Goal: Navigation & Orientation: Find specific page/section

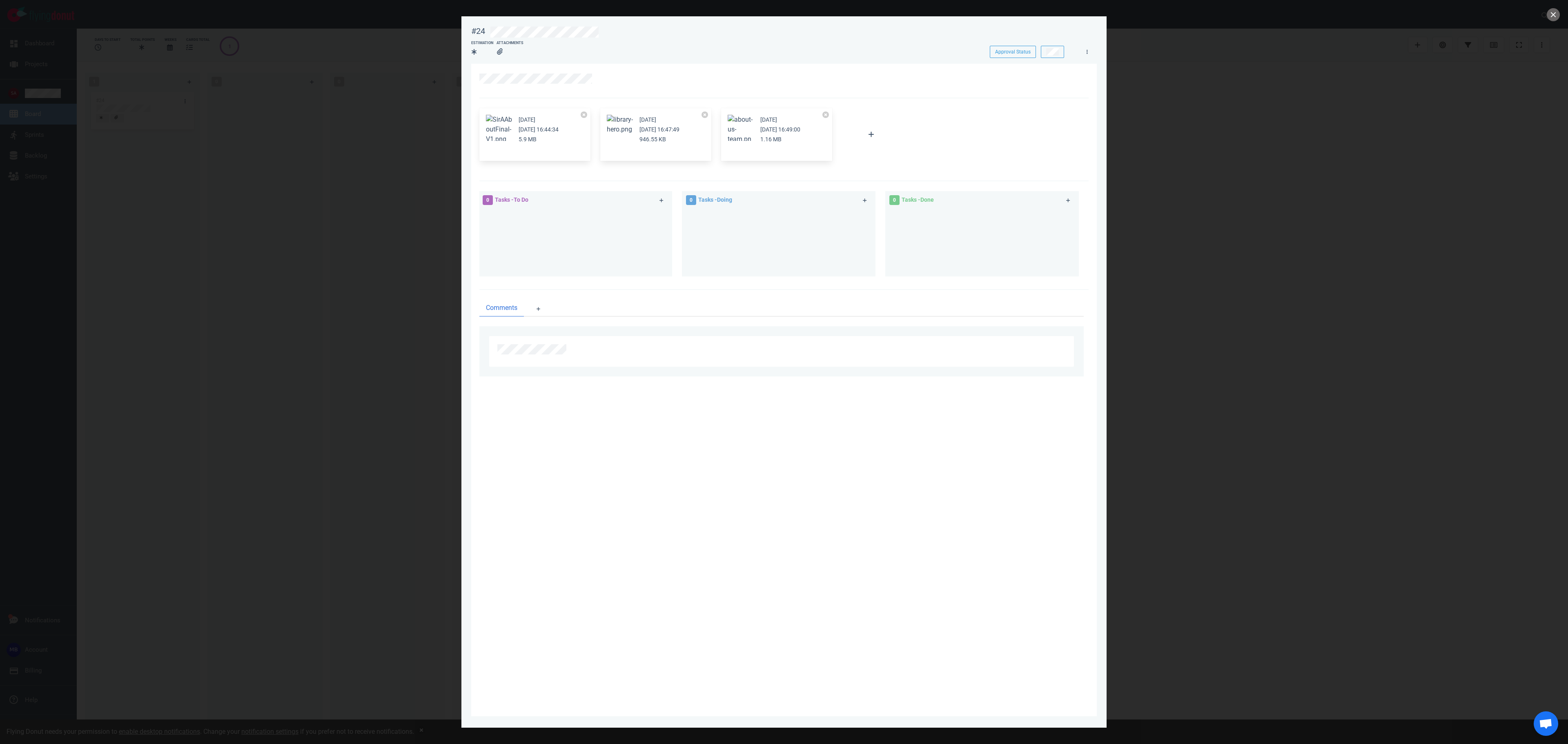
click at [409, 308] on div at bounding box center [784, 372] width 1568 height 744
click at [1553, 14] on button "close" at bounding box center [1553, 14] width 13 height 13
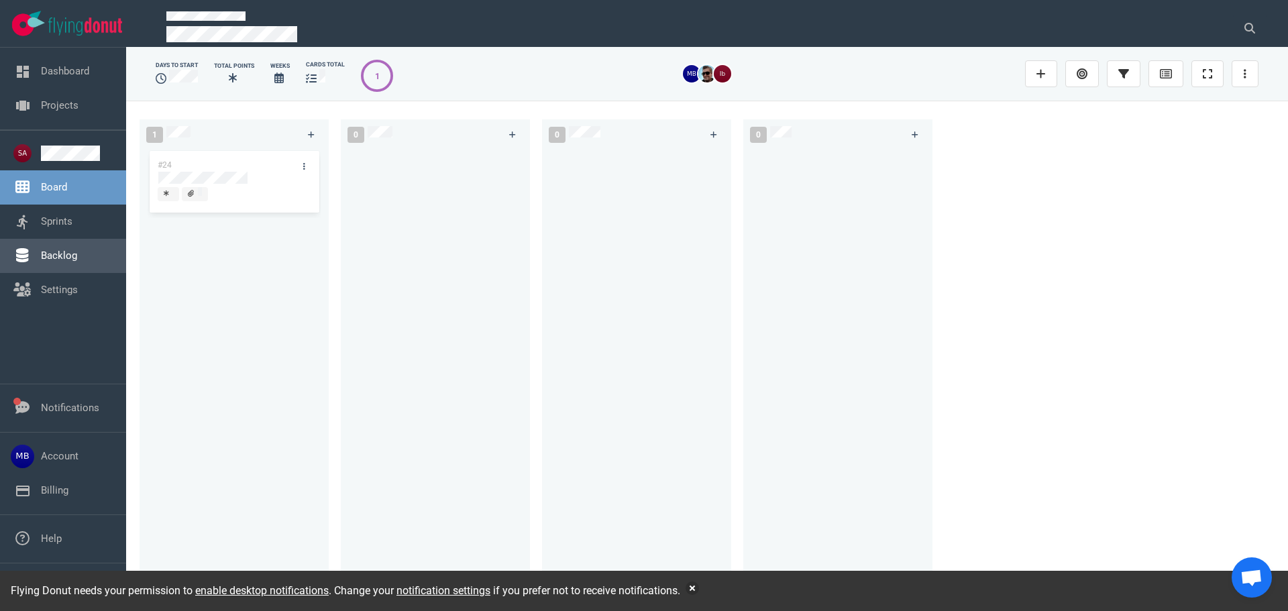
click at [77, 262] on link "Backlog" at bounding box center [59, 256] width 36 height 12
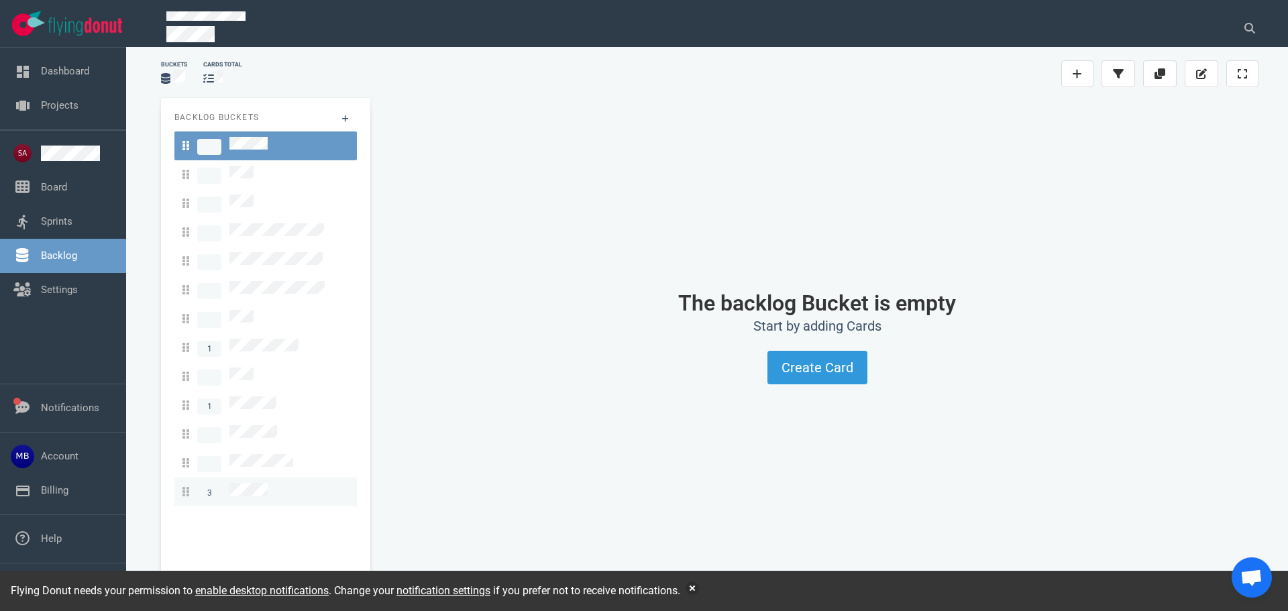
click at [273, 483] on div "3" at bounding box center [265, 492] width 166 height 18
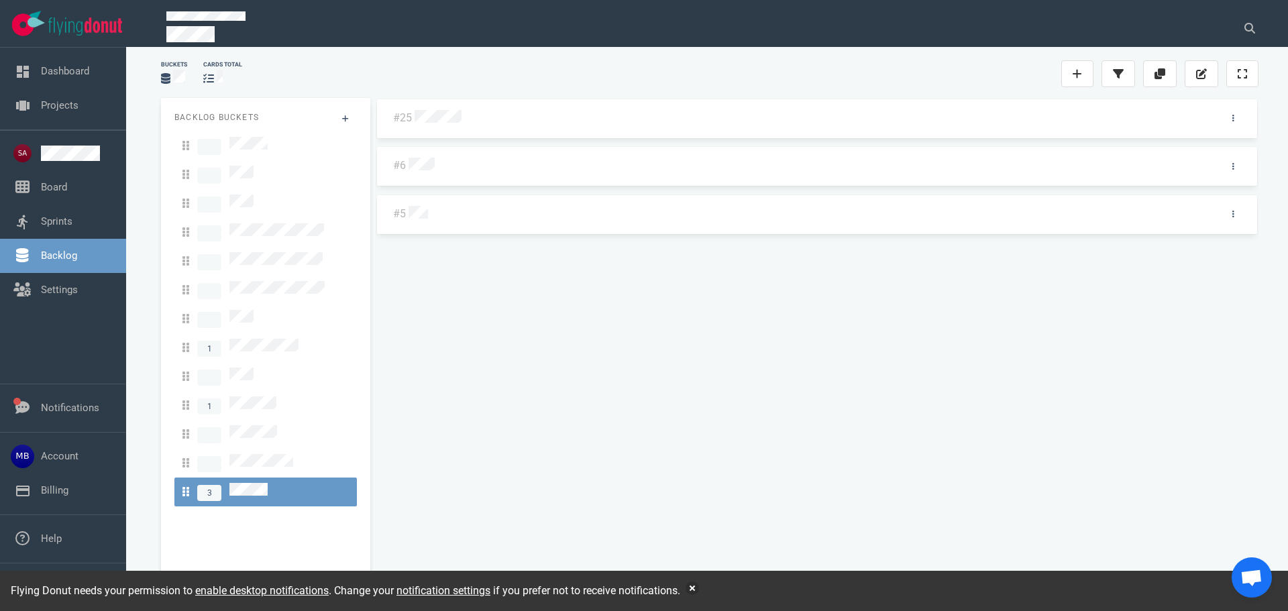
click at [431, 126] on div at bounding box center [812, 116] width 800 height 28
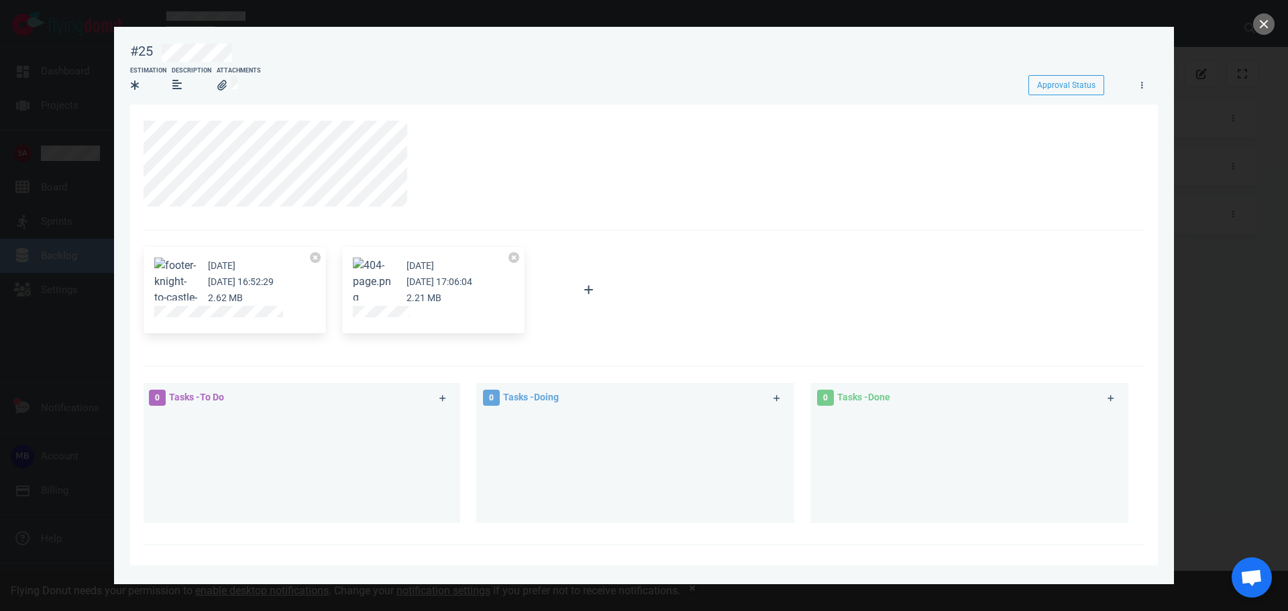
click at [372, 278] on button "Zoom image" at bounding box center [374, 282] width 43 height 48
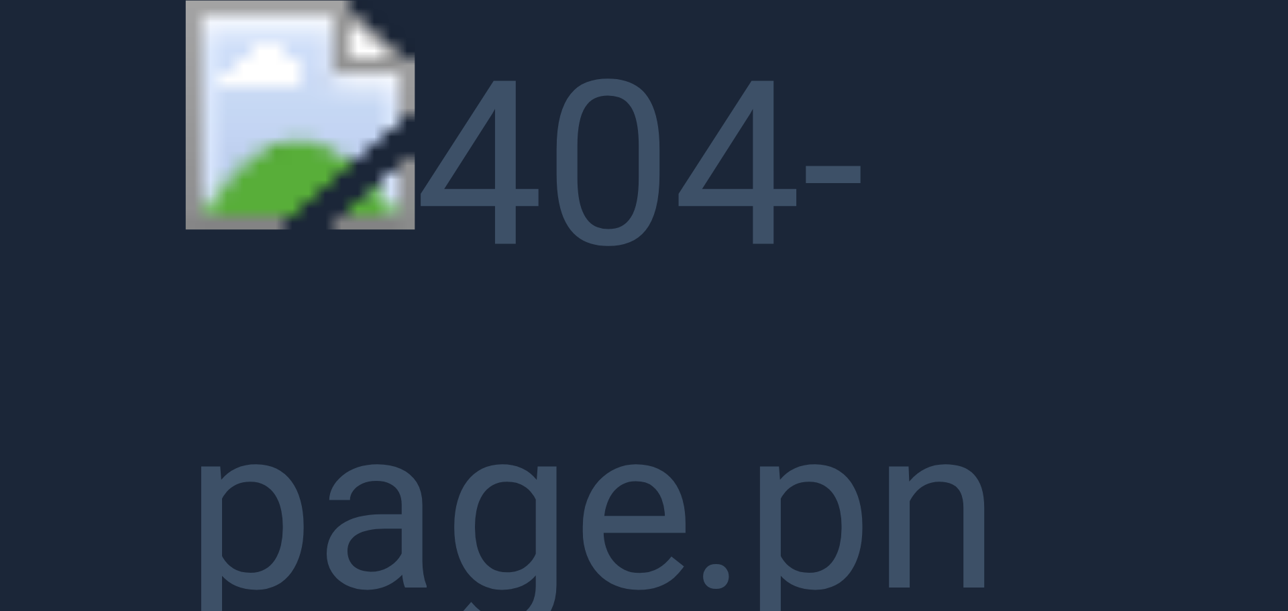
click at [114, 239] on button "Unzoom image" at bounding box center [644, 305] width 1288 height 611
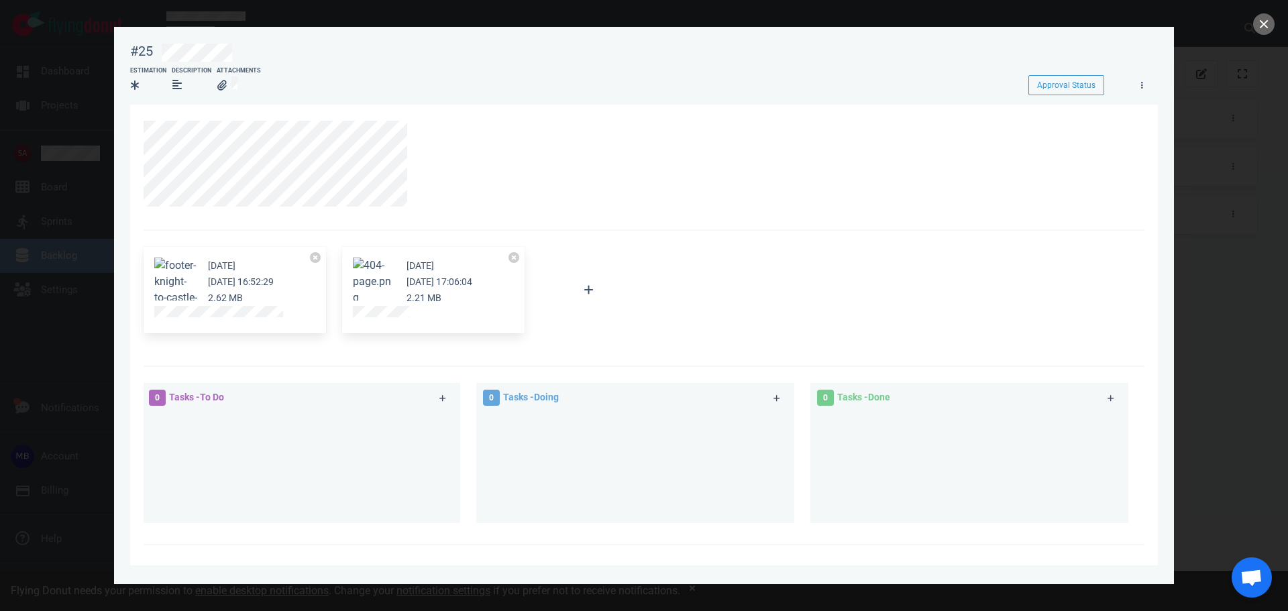
click at [174, 268] on button "Zoom image" at bounding box center [175, 290] width 43 height 64
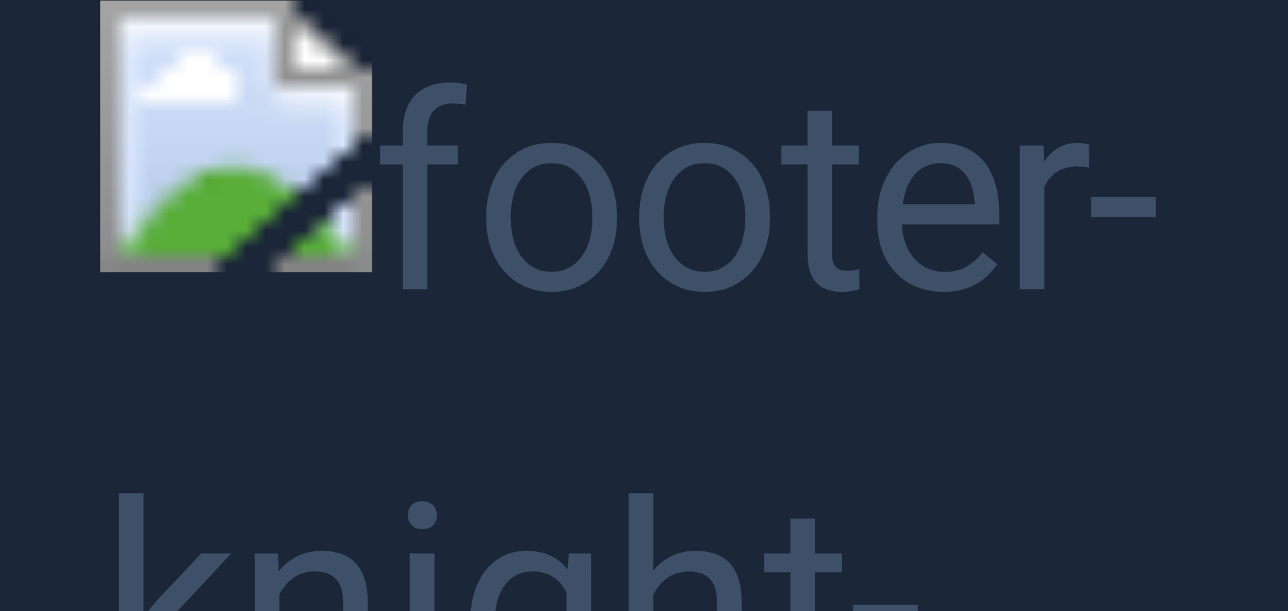
click at [52, 449] on button "Unzoom image" at bounding box center [644, 305] width 1288 height 611
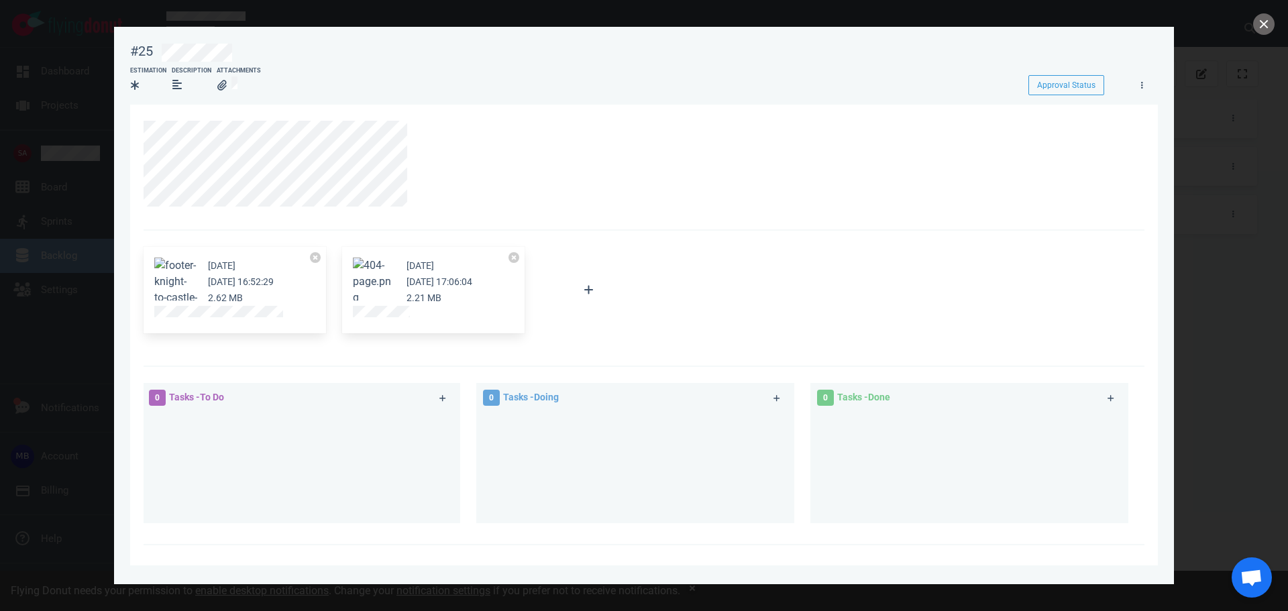
click at [384, 273] on button "Zoom image" at bounding box center [374, 282] width 43 height 48
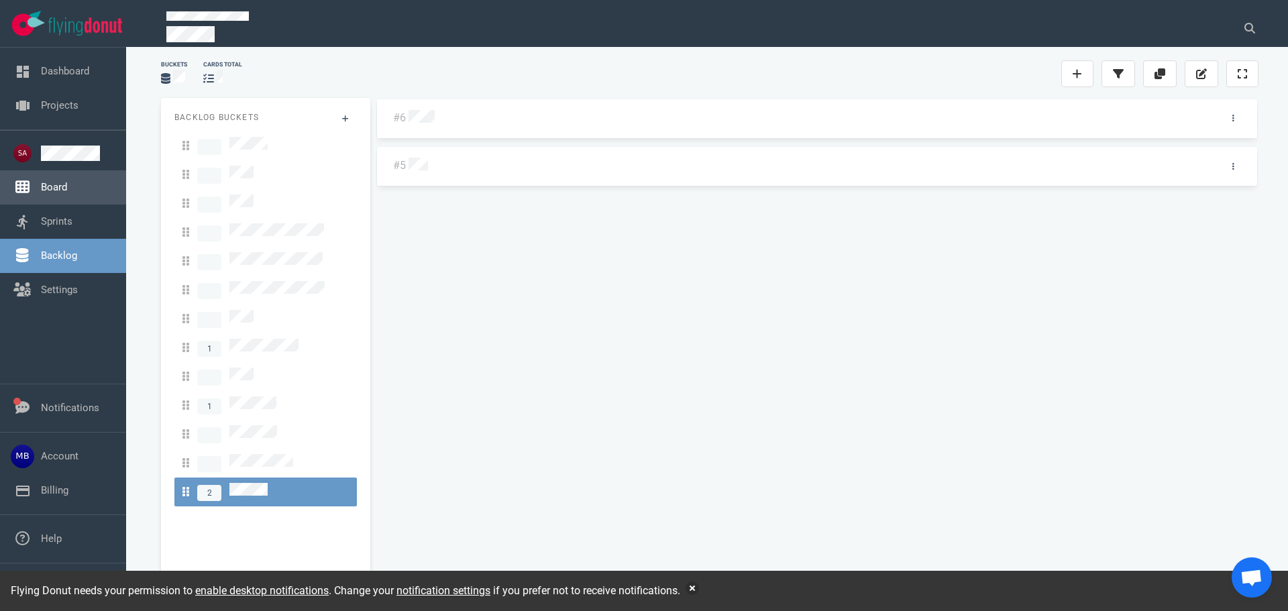
click at [67, 193] on link "Board" at bounding box center [54, 187] width 26 height 12
click at [66, 218] on link "Sprints" at bounding box center [57, 221] width 32 height 12
